Goal: Task Accomplishment & Management: Use online tool/utility

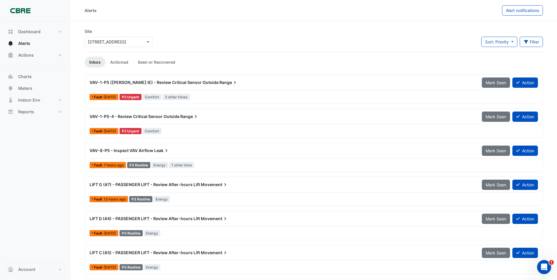
click at [143, 82] on span "VAV-1-P5 ([PERSON_NAME] IE) - Review Critical Sensor Outside" at bounding box center [154, 82] width 129 height 5
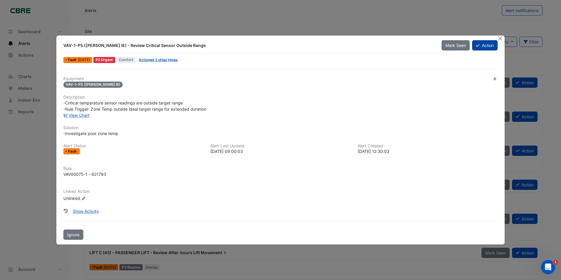
click at [488, 46] on button "Action" at bounding box center [485, 45] width 26 height 10
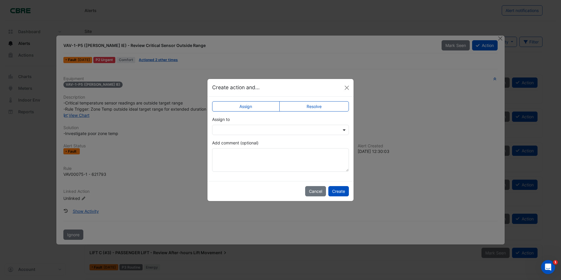
click at [345, 130] on span at bounding box center [344, 130] width 7 height 6
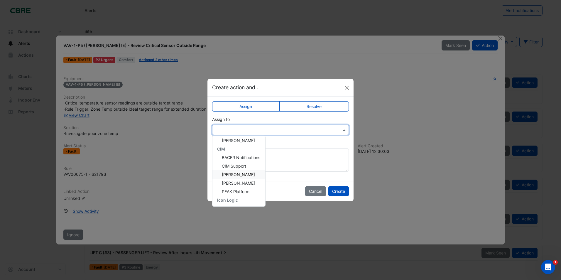
scroll to position [29, 0]
click at [235, 197] on span "[PERSON_NAME]" at bounding box center [238, 198] width 33 height 5
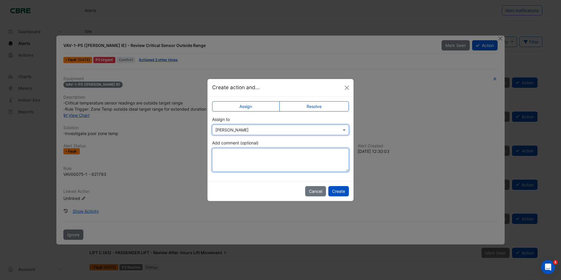
click at [221, 156] on textarea "Add comment (optional)" at bounding box center [280, 159] width 137 height 23
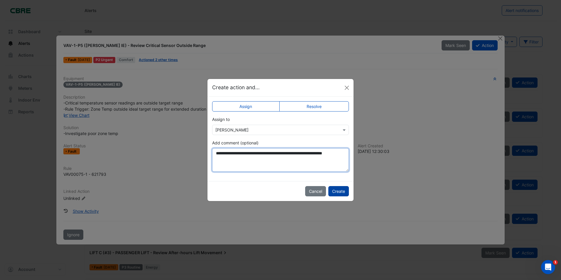
type textarea "**********"
click at [339, 189] on button "Create" at bounding box center [339, 191] width 21 height 10
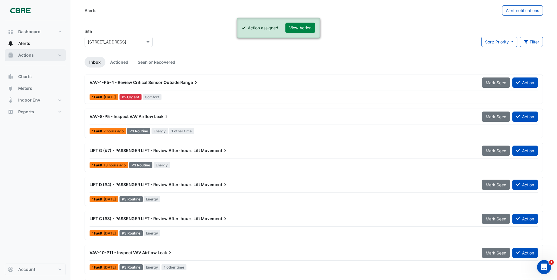
click at [24, 55] on span "Actions" at bounding box center [26, 55] width 16 height 6
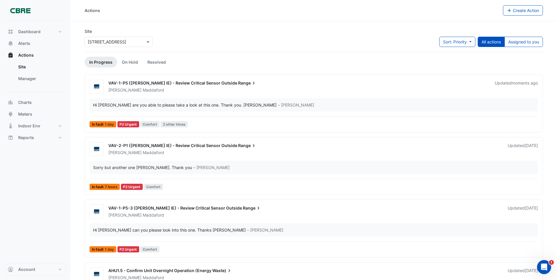
click at [172, 82] on span "VAV-1-P5 ([PERSON_NAME] IE) - Review Critical Sensor Outside" at bounding box center [172, 82] width 129 height 5
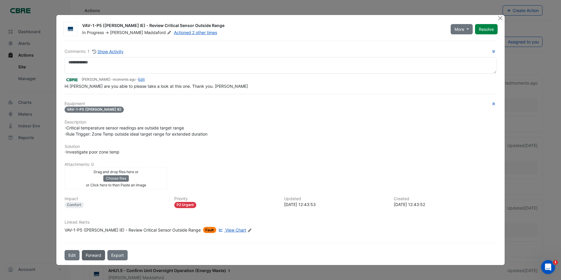
click at [92, 255] on button "Forward" at bounding box center [93, 255] width 23 height 10
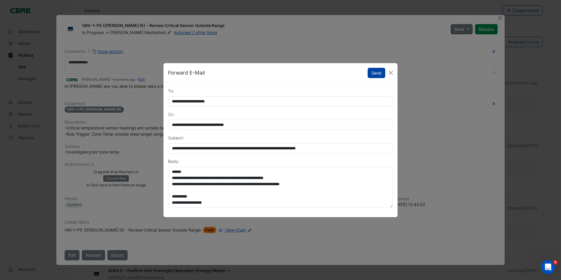
click at [376, 74] on button "Send" at bounding box center [377, 73] width 18 height 10
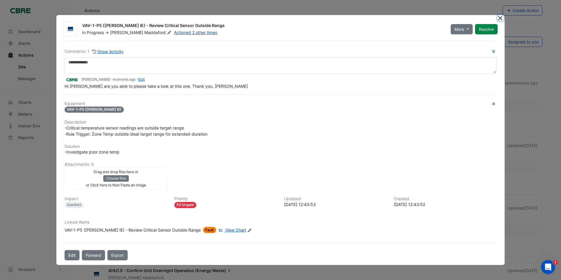
click at [498, 20] on button "Close" at bounding box center [501, 18] width 6 height 6
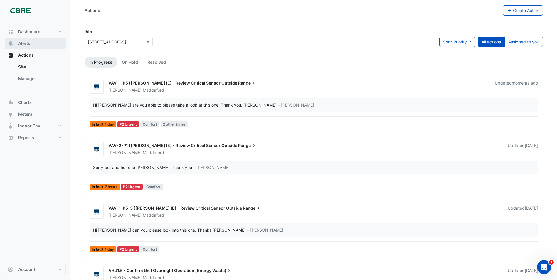
click at [23, 42] on span "Alerts" at bounding box center [24, 44] width 12 height 6
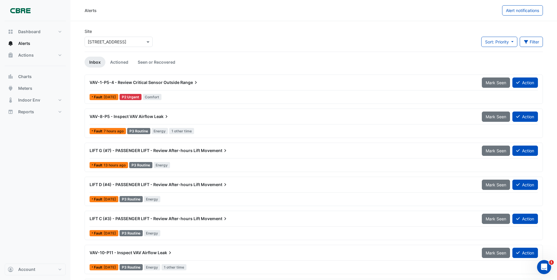
click at [140, 83] on span "VAV-1-P5-4 - Review Critical Sensor Outside" at bounding box center [135, 82] width 90 height 5
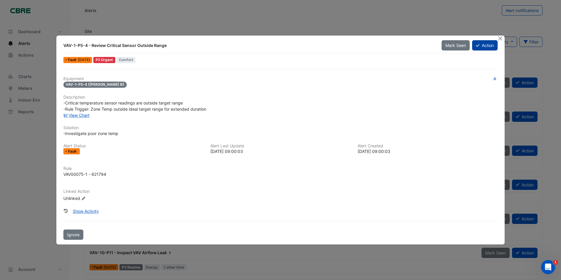
click at [483, 46] on button "Action" at bounding box center [485, 45] width 26 height 10
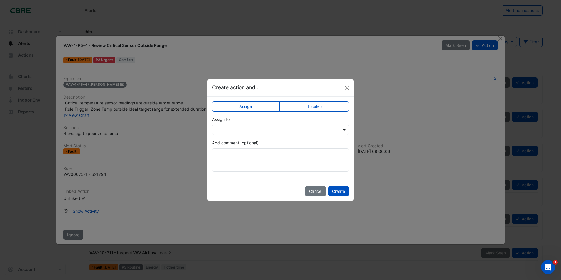
click at [344, 130] on span at bounding box center [344, 130] width 7 height 6
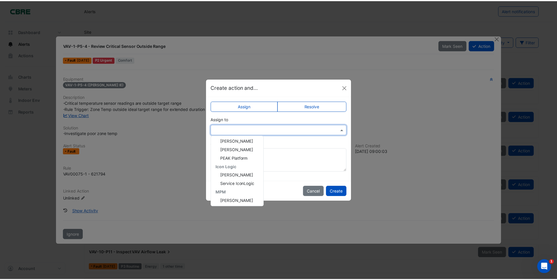
scroll to position [53, 0]
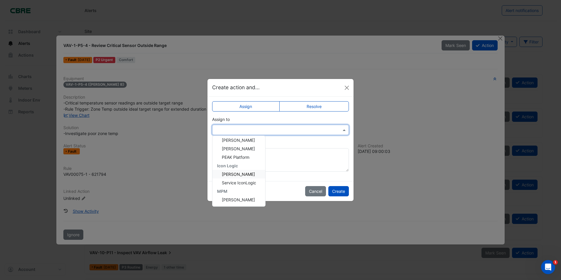
click at [235, 176] on span "[PERSON_NAME]" at bounding box center [238, 174] width 33 height 5
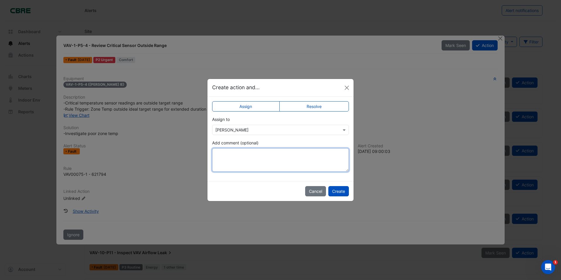
click at [220, 154] on textarea "Add comment (optional)" at bounding box center [280, 159] width 137 height 23
type textarea "**********"
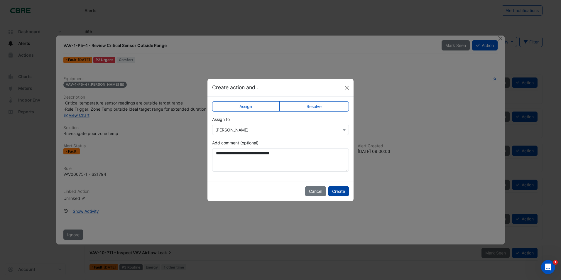
click at [340, 192] on button "Create" at bounding box center [339, 191] width 21 height 10
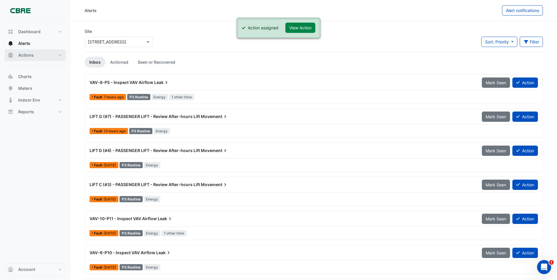
click at [23, 55] on span "Actions" at bounding box center [26, 55] width 16 height 6
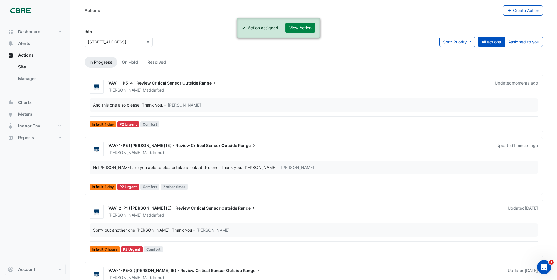
click at [155, 83] on span "VAV-1-P5-4 - Review Critical Sensor Outside" at bounding box center [153, 82] width 90 height 5
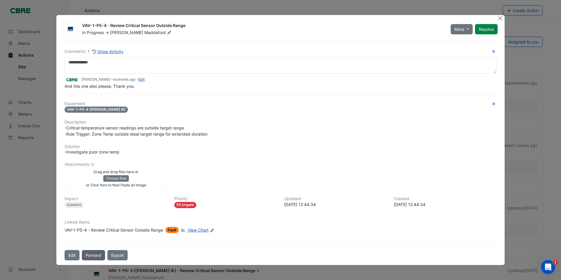
click at [92, 256] on button "Forward" at bounding box center [93, 255] width 23 height 10
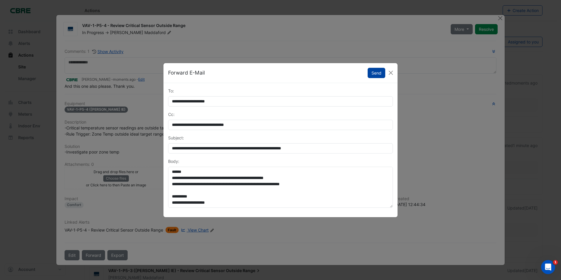
click at [376, 77] on button "Send" at bounding box center [377, 73] width 18 height 10
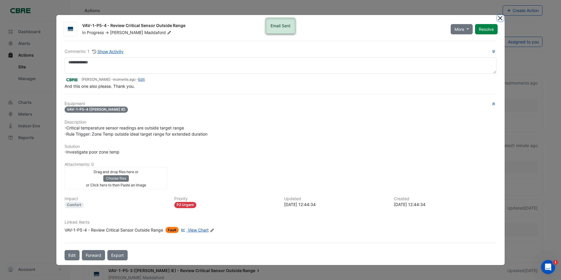
click at [500, 20] on button "Close" at bounding box center [501, 18] width 6 height 6
